Goal: Information Seeking & Learning: Learn about a topic

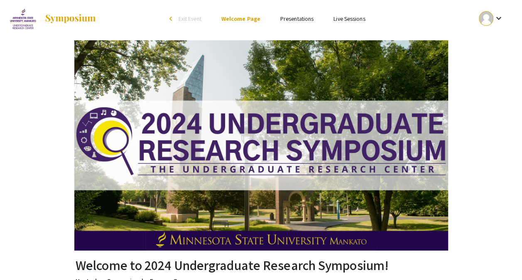
click at [308, 14] on li "Presentations" at bounding box center [296, 19] width 53 height 10
click at [310, 21] on link "Presentations" at bounding box center [296, 18] width 33 height 7
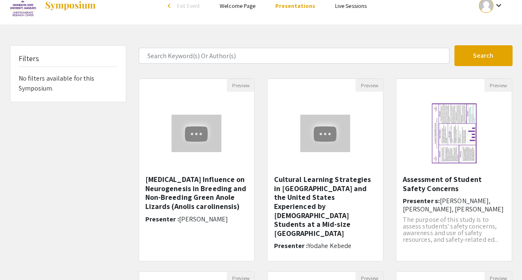
scroll to position [13, 0]
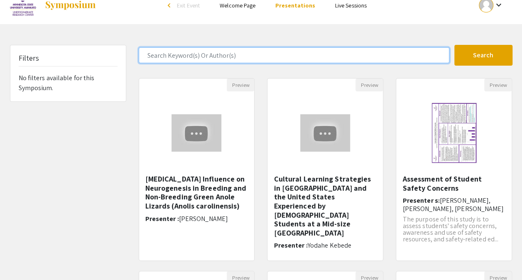
click at [371, 50] on input "Search Keyword(s) Or Author(s)" at bounding box center [294, 55] width 311 height 16
click at [455, 45] on button "Search" at bounding box center [484, 55] width 58 height 21
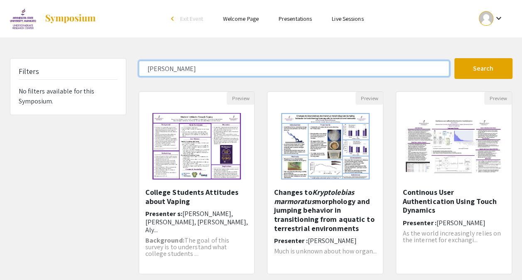
click at [455, 58] on button "Search" at bounding box center [484, 68] width 58 height 21
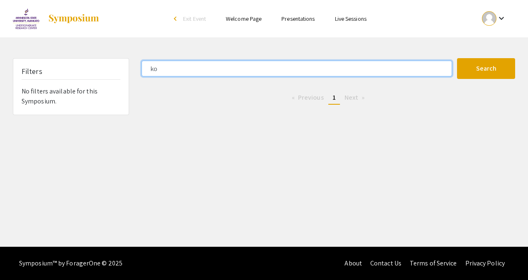
type input "k"
click at [457, 58] on button "Search" at bounding box center [486, 68] width 58 height 21
type input "o"
click at [457, 58] on button "Search" at bounding box center [486, 68] width 58 height 21
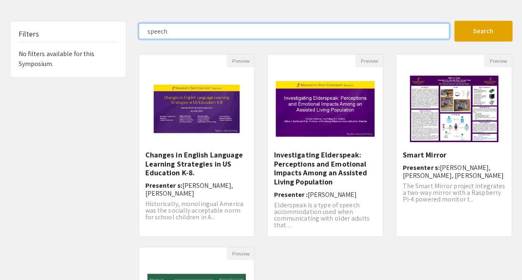
scroll to position [37, 0]
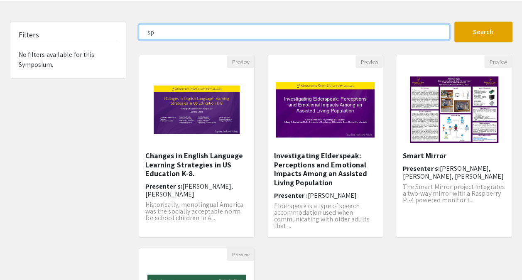
type input "s"
type input "hearing"
click at [455, 22] on button "Search" at bounding box center [484, 32] width 58 height 21
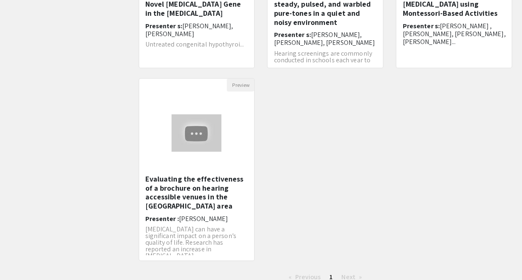
scroll to position [207, 0]
click at [202, 179] on h5 "Evaluating the effectiveness of a brochure on hearing accessible venues in the …" at bounding box center [196, 192] width 103 height 36
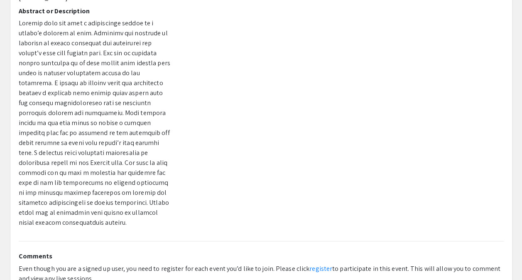
scroll to position [103, 0]
